Goal: Task Accomplishment & Management: Manage account settings

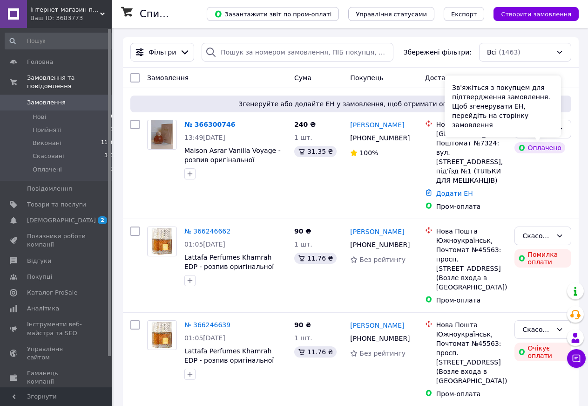
drag, startPoint x: 537, startPoint y: 128, endPoint x: 551, endPoint y: 125, distance: 14.2
click at [540, 127] on div "Зв'яжіться з покупцем для підтвердження замовлення. Щоб згенерувати ЕН, перейді…" at bounding box center [503, 105] width 116 height 61
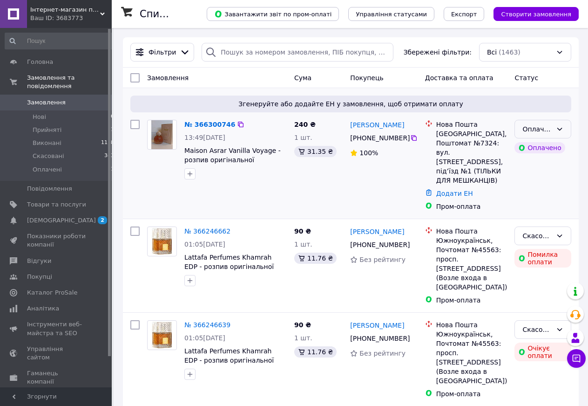
click at [566, 126] on div "Оплачено" at bounding box center [543, 129] width 57 height 19
click at [548, 150] on li "Прийнято" at bounding box center [543, 149] width 56 height 17
click at [202, 125] on link "№ 366300746" at bounding box center [207, 124] width 46 height 7
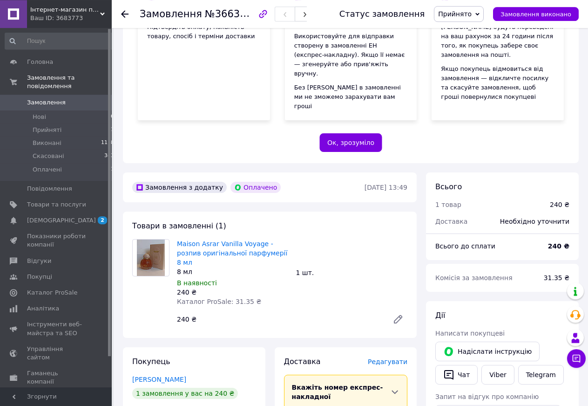
scroll to position [190, 0]
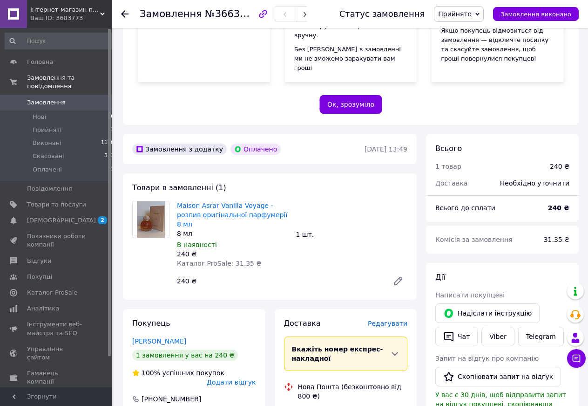
click at [225, 16] on span "№366300746" at bounding box center [238, 14] width 66 height 12
copy span "366300746"
drag, startPoint x: 268, startPoint y: 195, endPoint x: 174, endPoint y: 187, distance: 94.4
click at [174, 199] on div "Maison Asrar Vanilla Voyage - розпив оригінальної парфумерії 8 мл 8 мл В наявно…" at bounding box center [232, 234] width 119 height 71
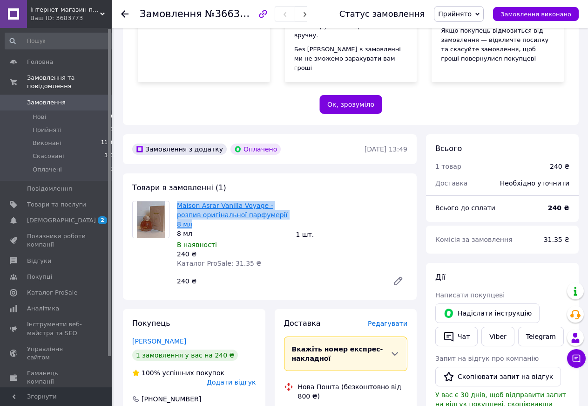
copy link "Maison Asrar Vanilla Voyage - розпив оригінальної парфумерії 8 мл"
click at [339, 274] on div "240 ₴" at bounding box center [279, 280] width 212 height 13
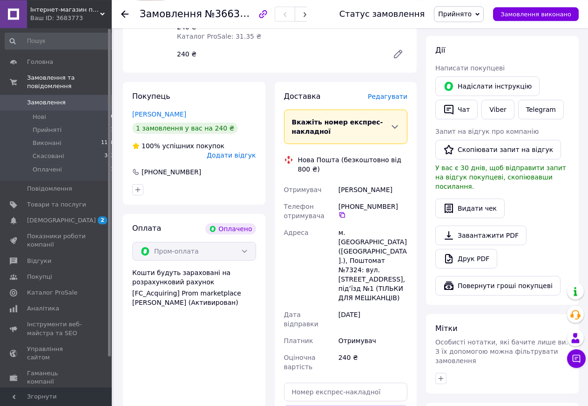
scroll to position [427, 0]
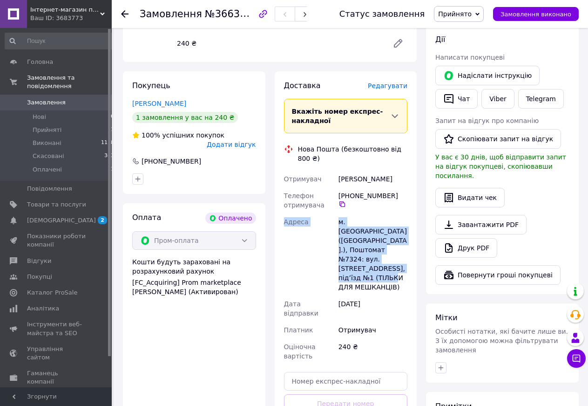
drag, startPoint x: 339, startPoint y: 149, endPoint x: 369, endPoint y: 196, distance: 55.8
click at [400, 229] on div "Отримувач [PERSON_NAME] Телефон отримувача [PHONE_NUMBER]   Адреса м. [GEOGRAPH…" at bounding box center [346, 267] width 128 height 194
copy div "Адреса [PERSON_NAME]. [GEOGRAPHIC_DATA] ([GEOGRAPHIC_DATA].), Поштомат №7324: в…"
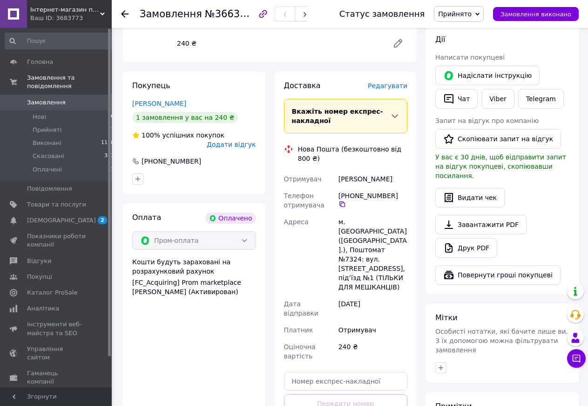
click at [187, 386] on div "Оплата Оплачено Пром-оплата Кошти будуть зараховані на розрахунковий рахунок [F…" at bounding box center [194, 333] width 142 height 260
click at [342, 338] on div "240 ₴" at bounding box center [373, 351] width 73 height 26
copy div "240"
click at [492, 215] on link "Завантажити PDF" at bounding box center [480, 225] width 91 height 20
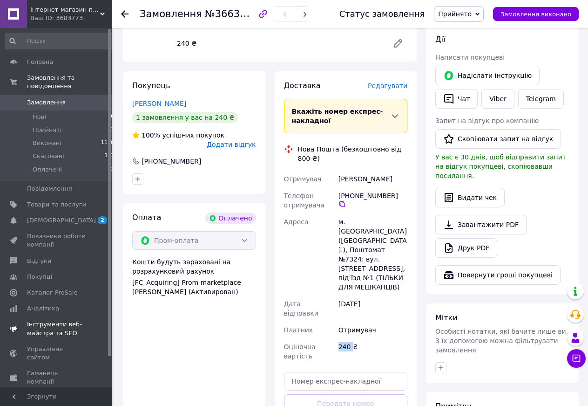
click at [47, 216] on span "[DEMOGRAPHIC_DATA]" at bounding box center [61, 220] width 69 height 8
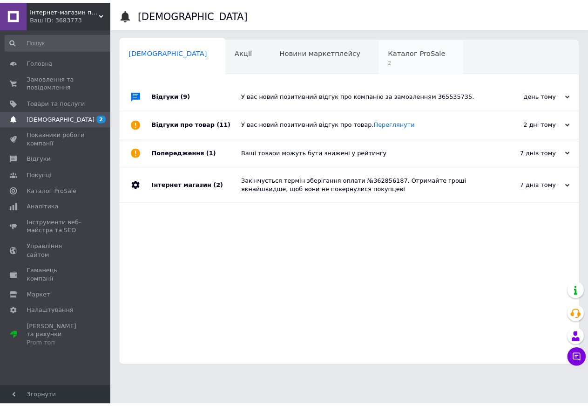
scroll to position [0, 1]
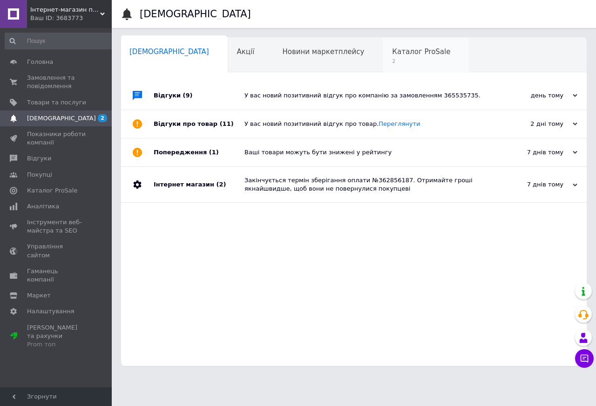
click at [383, 57] on div "Каталог ProSale 2" at bounding box center [426, 55] width 86 height 35
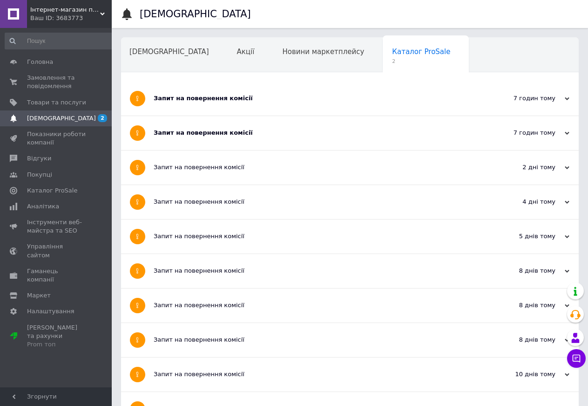
click at [323, 134] on div "Запит на повернення комісії" at bounding box center [315, 133] width 323 height 8
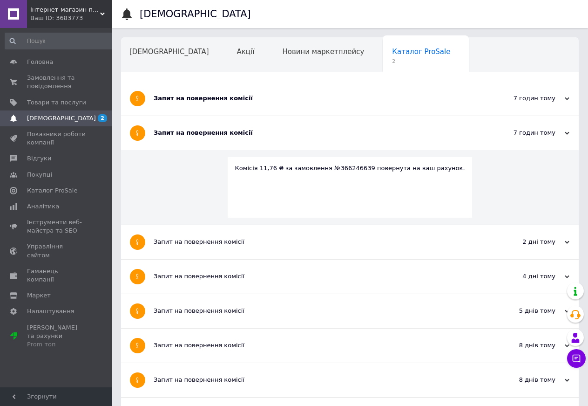
click at [318, 108] on div "Запит на повернення комісії" at bounding box center [315, 98] width 323 height 34
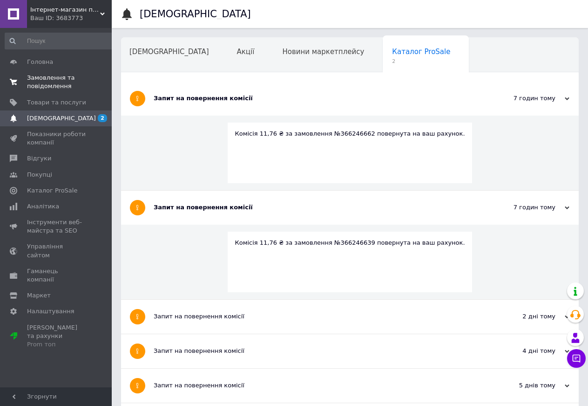
click at [47, 78] on span "Замовлення та повідомлення" at bounding box center [56, 82] width 59 height 17
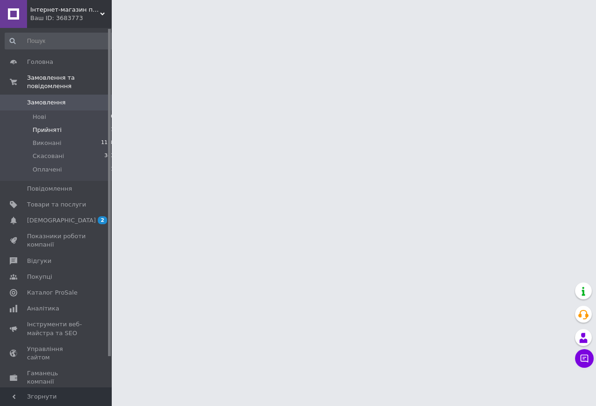
click at [47, 126] on span "Прийняті" at bounding box center [47, 130] width 29 height 8
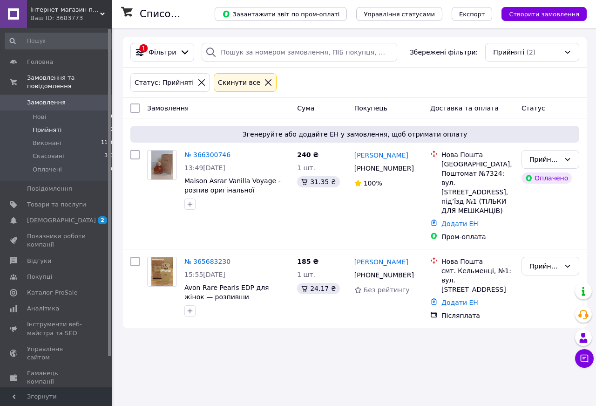
click at [45, 98] on span "Замовлення" at bounding box center [46, 102] width 39 height 8
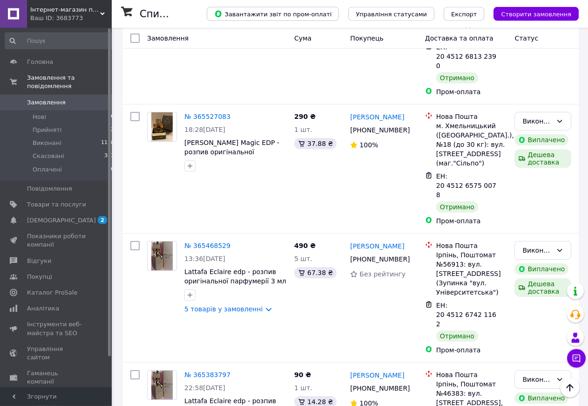
scroll to position [1567, 0]
